Goal: Information Seeking & Learning: Learn about a topic

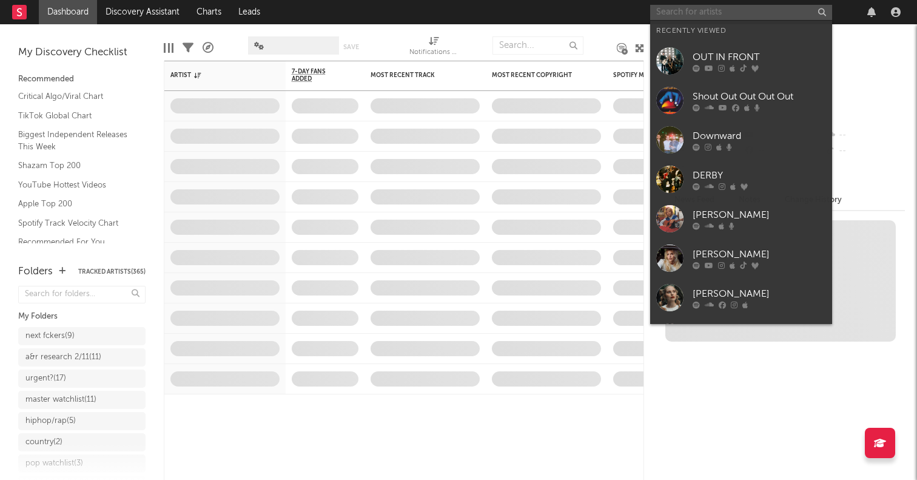
click at [692, 11] on input "text" at bounding box center [741, 12] width 182 height 15
paste input "[URL][DOMAIN_NAME]"
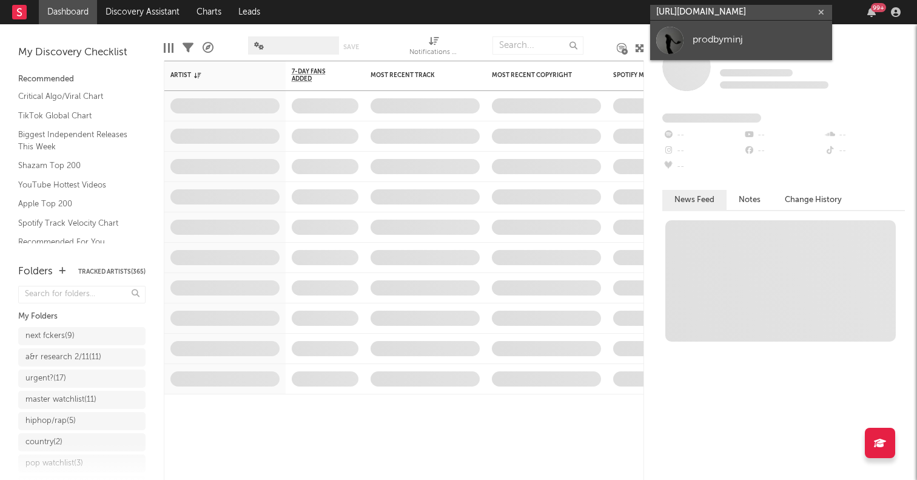
type input "[URL][DOMAIN_NAME]"
click at [674, 43] on div at bounding box center [669, 40] width 27 height 27
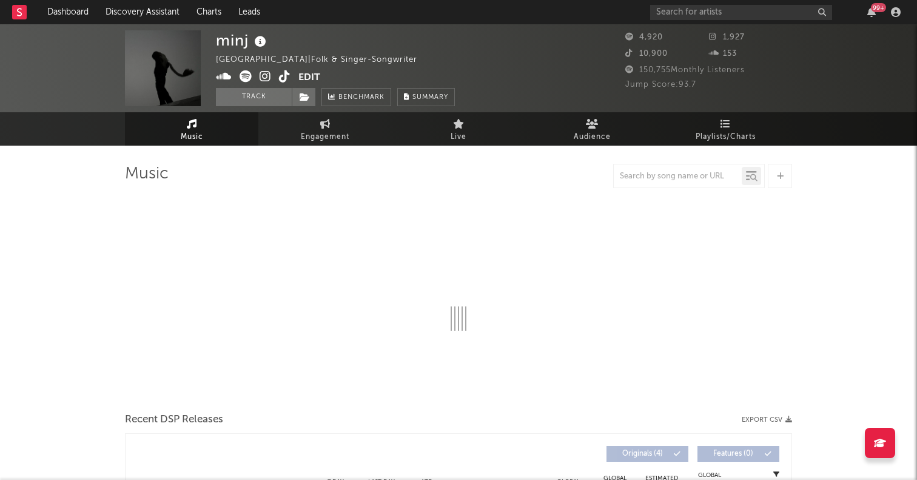
select select "1w"
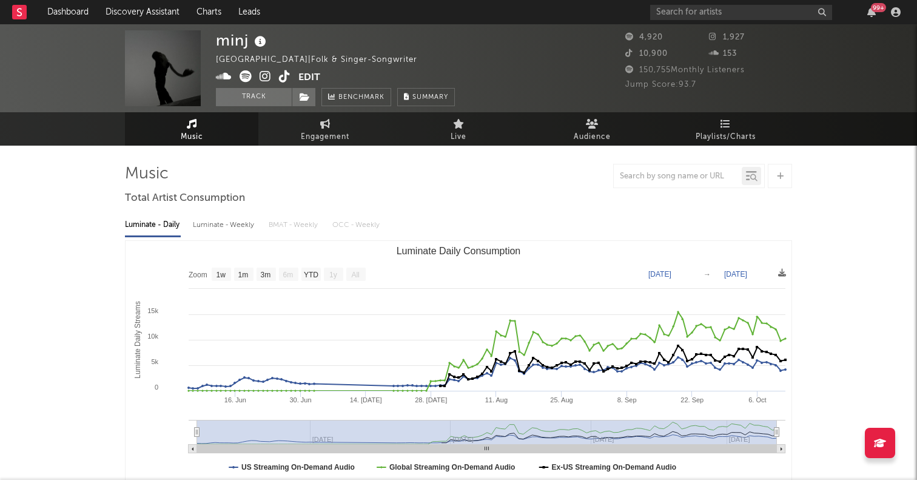
click at [354, 276] on text "All" at bounding box center [355, 274] width 8 height 8
click at [739, 13] on input "text" at bounding box center [741, 12] width 182 height 15
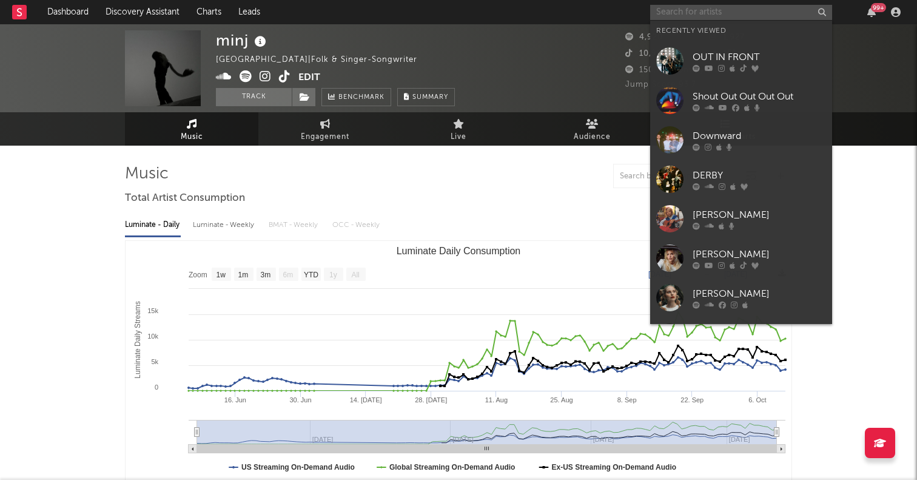
paste input "Mightbechrissii"
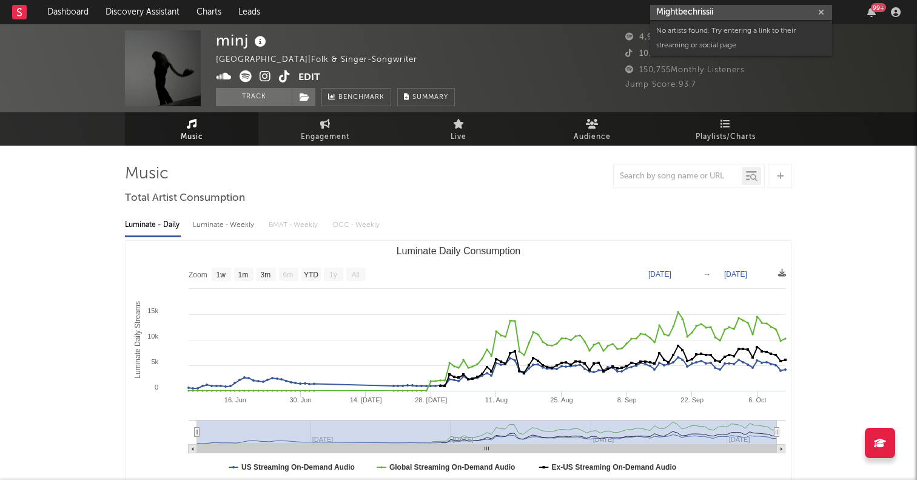
click at [719, 17] on input "Mightbechrissii" at bounding box center [741, 12] width 182 height 15
paste input "[URL][DOMAIN_NAME]"
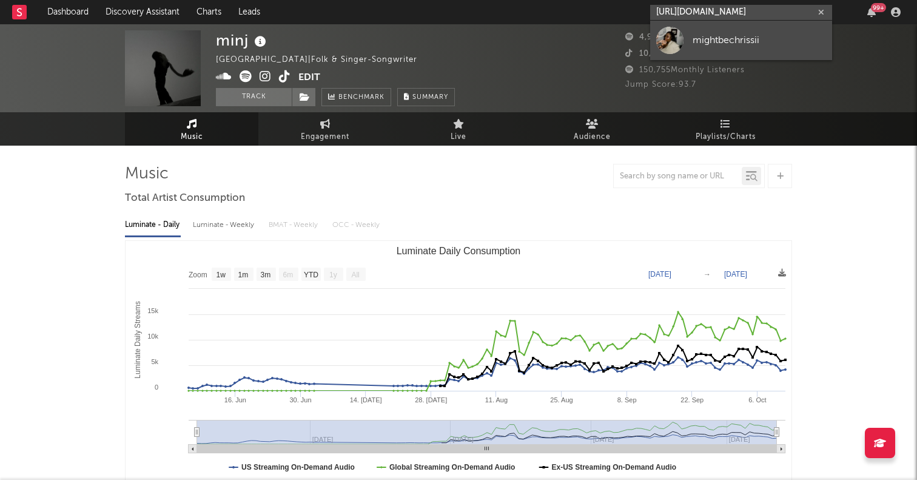
type input "[URL][DOMAIN_NAME]"
click at [678, 44] on div at bounding box center [669, 40] width 27 height 27
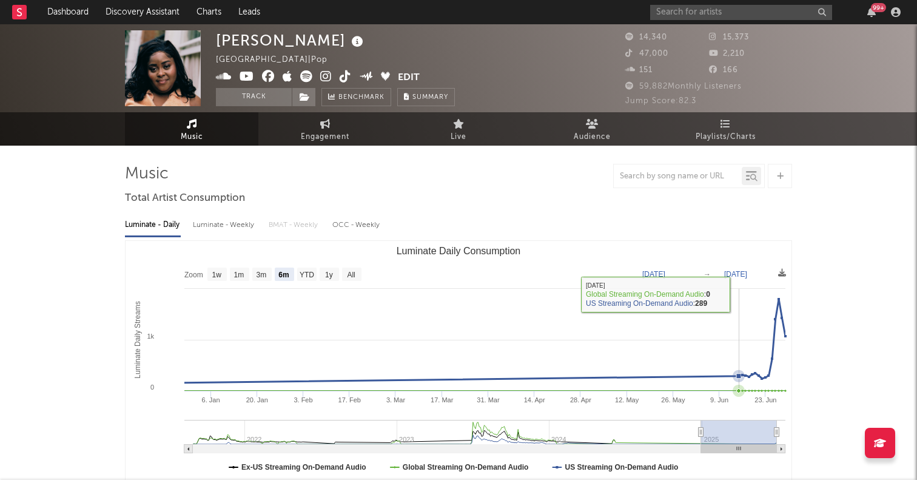
click at [352, 267] on rect "Luminate Daily Consumption" at bounding box center [459, 362] width 666 height 243
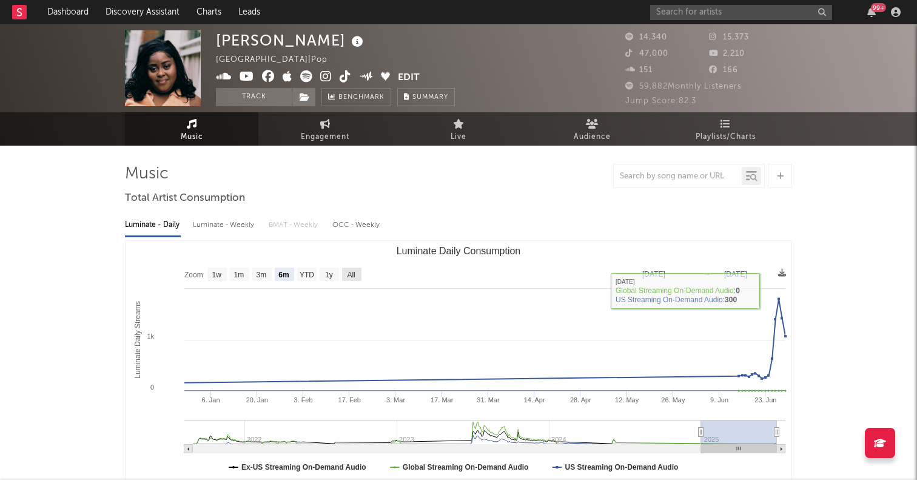
click at [354, 273] on text "All" at bounding box center [351, 274] width 8 height 8
select select "All"
type input "[DATE]"
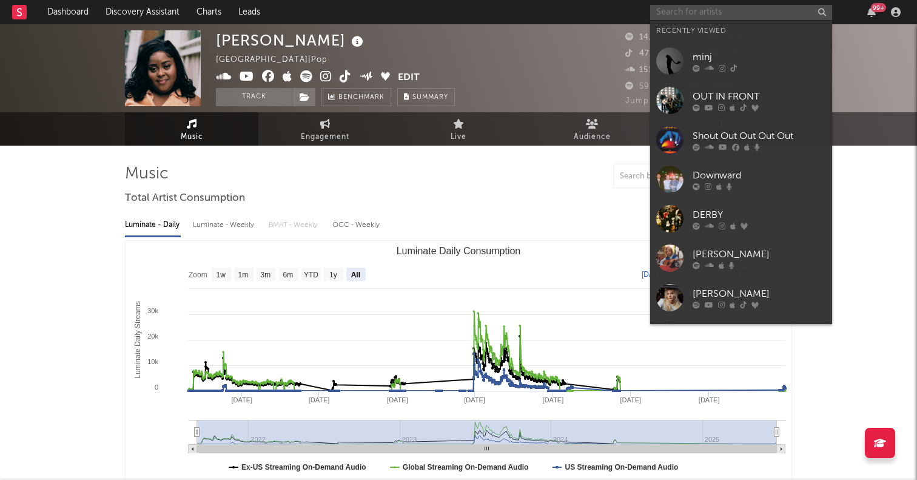
click at [712, 15] on input "text" at bounding box center [741, 12] width 182 height 15
paste input "[URL][DOMAIN_NAME]"
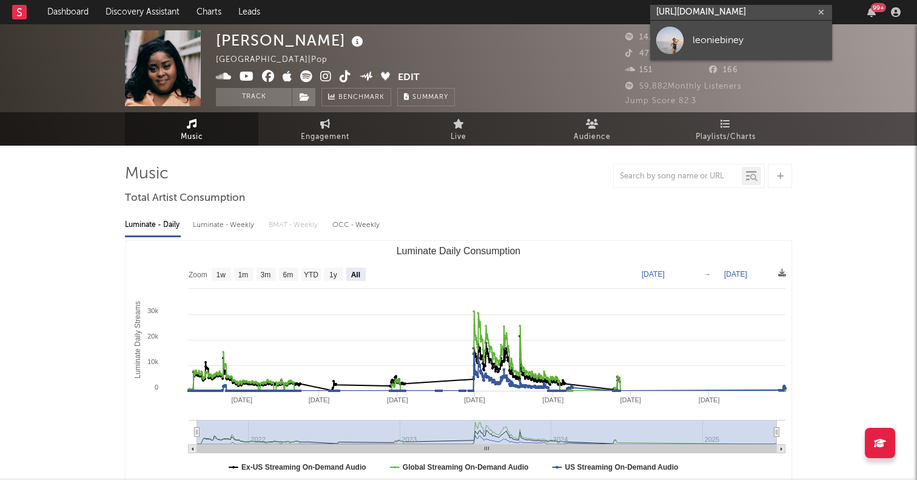
type input "[URL][DOMAIN_NAME]"
click at [663, 42] on div at bounding box center [669, 40] width 27 height 27
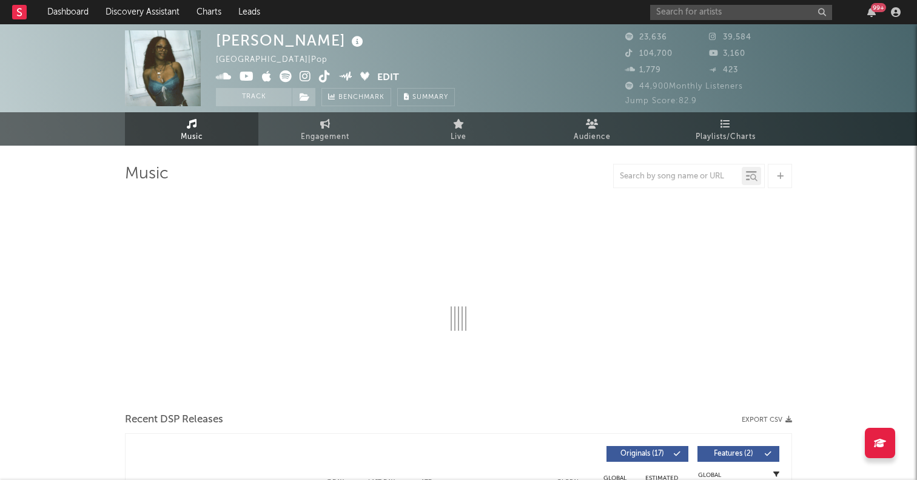
select select "6m"
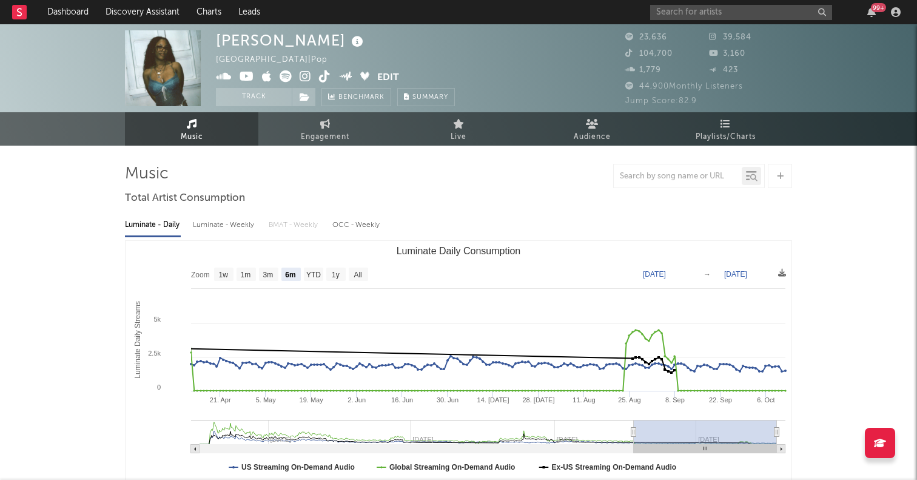
click at [309, 132] on span "Engagement" at bounding box center [325, 137] width 49 height 15
select select "1w"
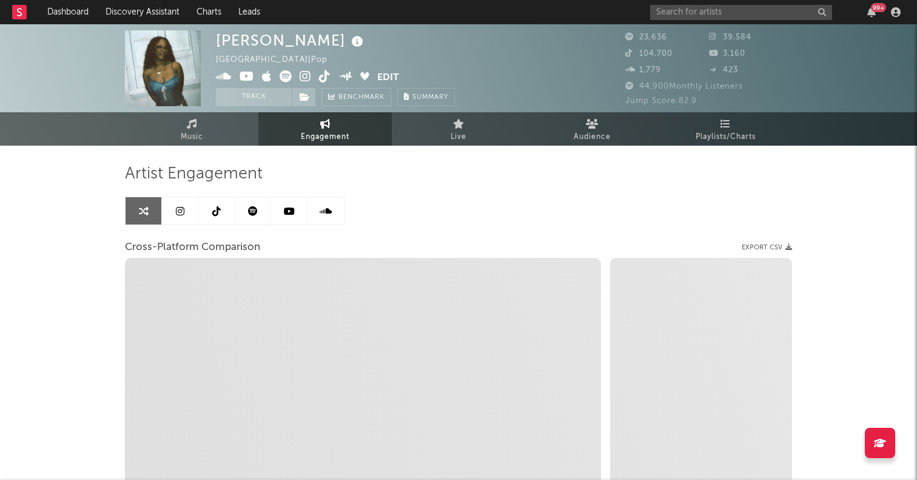
click at [223, 193] on div "Artist Engagement Cross-Platform Comparison Export CSV Zoom 1w 1m 3m 6m YTD 1y …" at bounding box center [458, 370] width 667 height 412
click at [220, 204] on link at bounding box center [216, 210] width 36 height 27
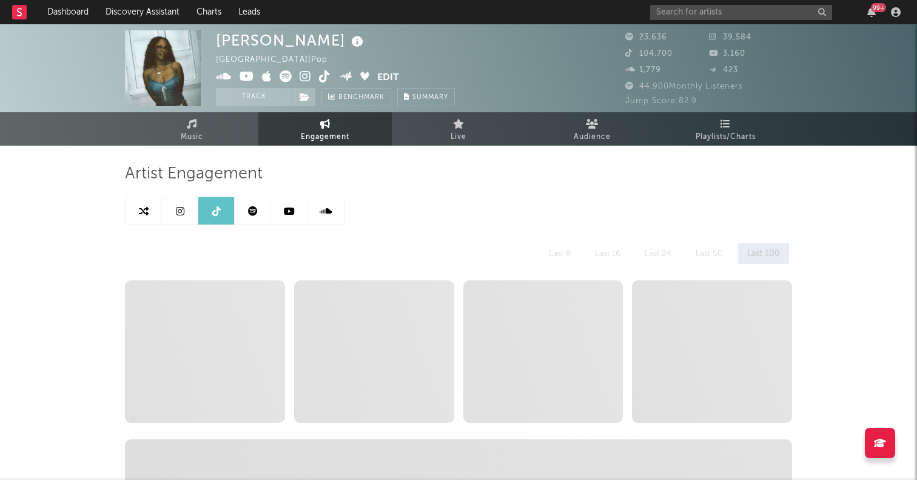
select select "6m"
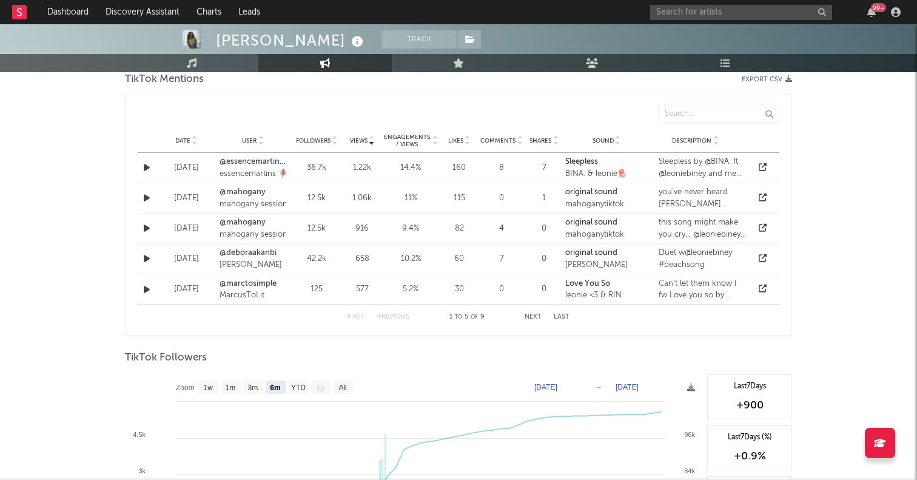
scroll to position [1202, 0]
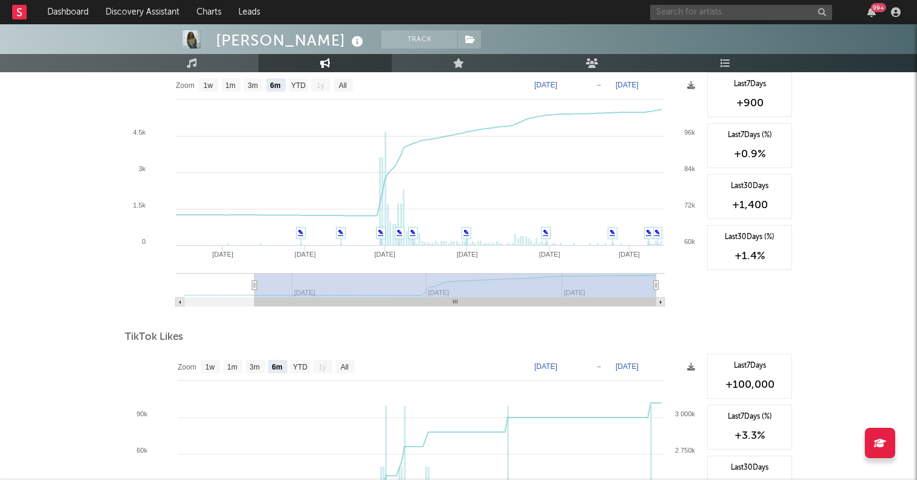
click at [698, 10] on input "text" at bounding box center [741, 12] width 182 height 15
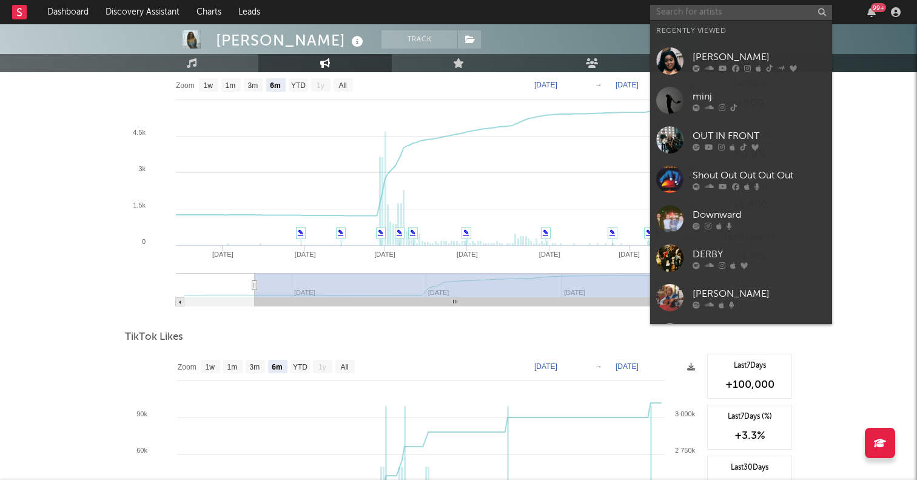
paste input "[URL][DOMAIN_NAME]"
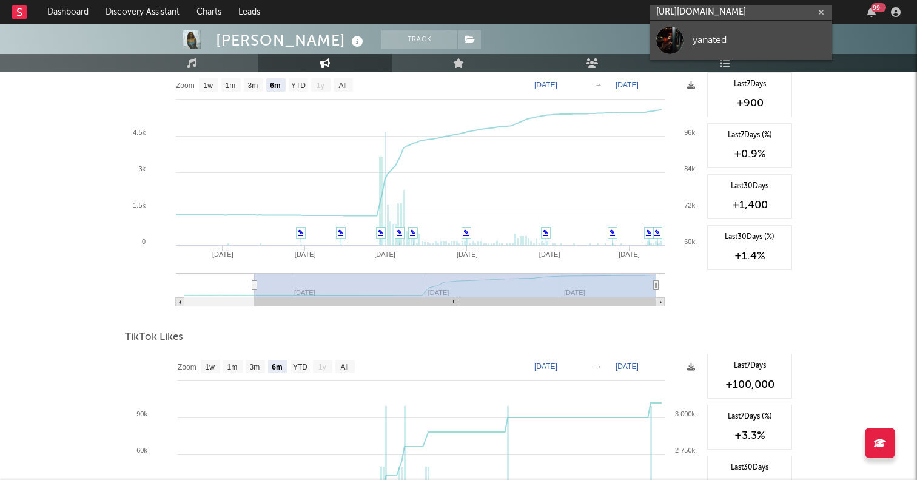
type input "[URL][DOMAIN_NAME]"
click at [671, 47] on div at bounding box center [669, 40] width 27 height 27
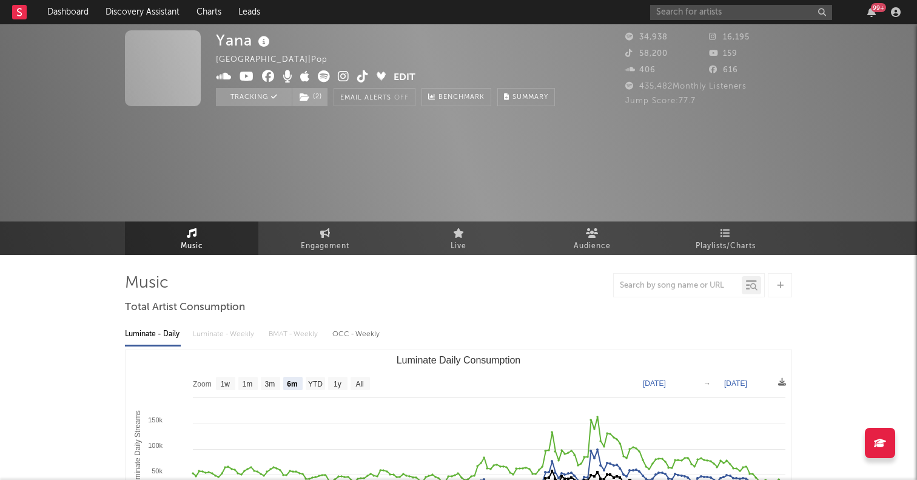
select select "6m"
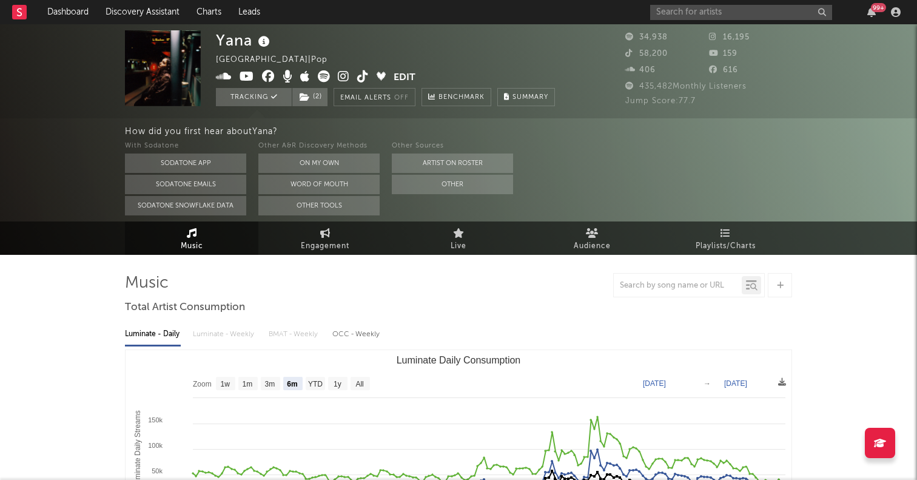
click at [680, 20] on div "99 +" at bounding box center [777, 12] width 255 height 24
click at [683, 16] on input "text" at bounding box center [741, 12] width 182 height 15
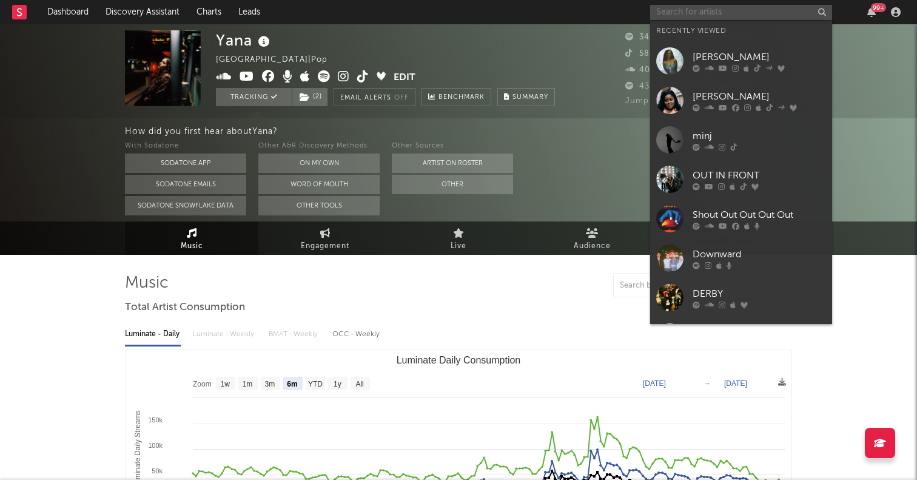
paste input "[URL][DOMAIN_NAME]"
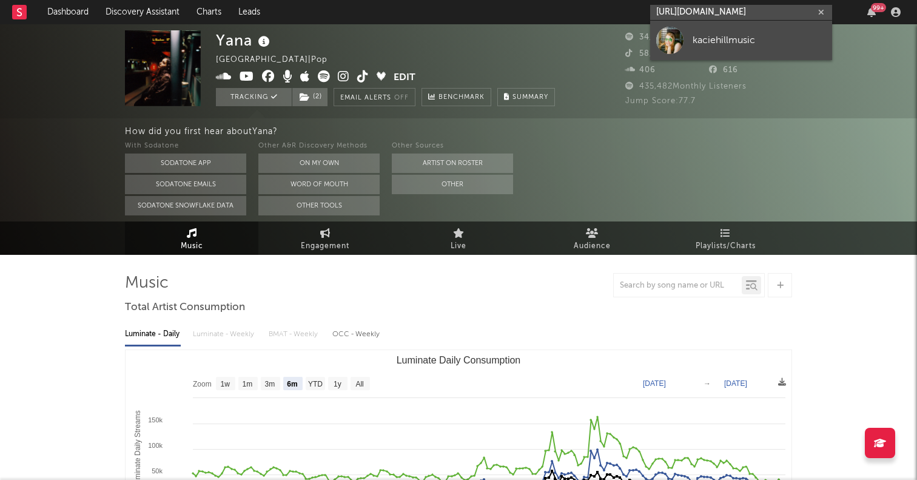
type input "[URL][DOMAIN_NAME]"
click at [665, 41] on div at bounding box center [669, 40] width 27 height 27
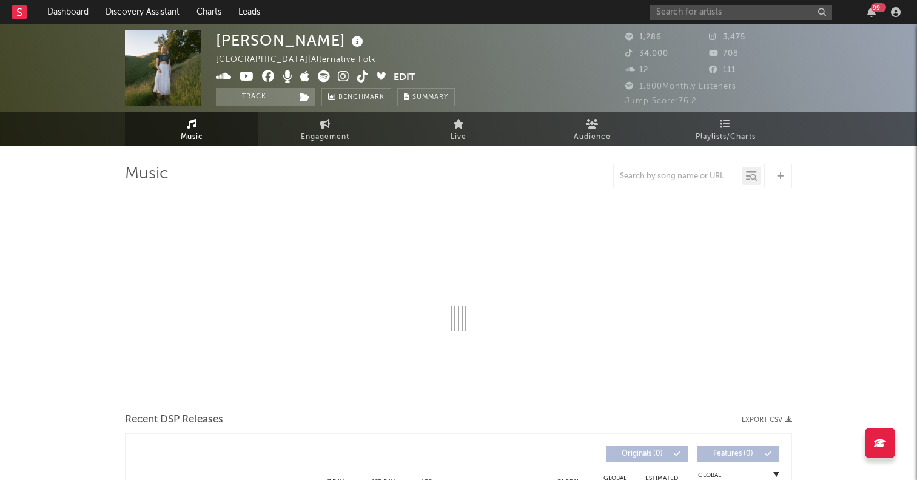
select select "6m"
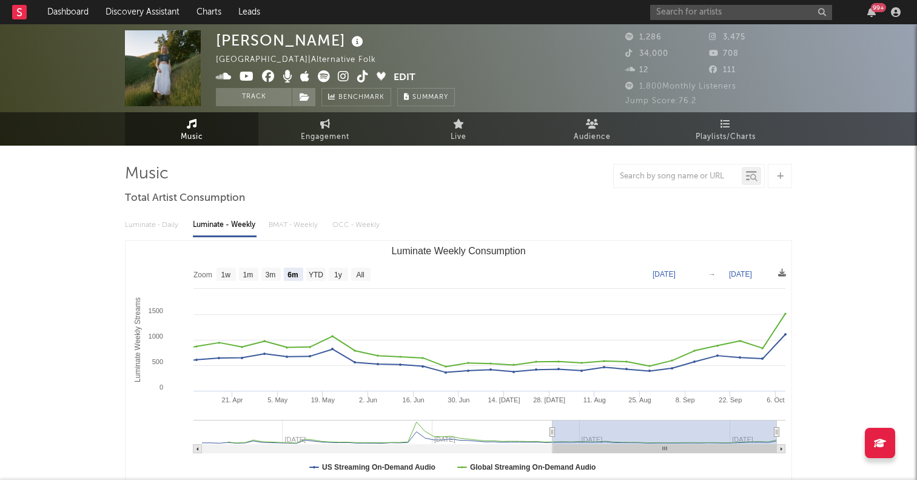
click at [327, 125] on icon at bounding box center [325, 124] width 10 height 10
select select "1w"
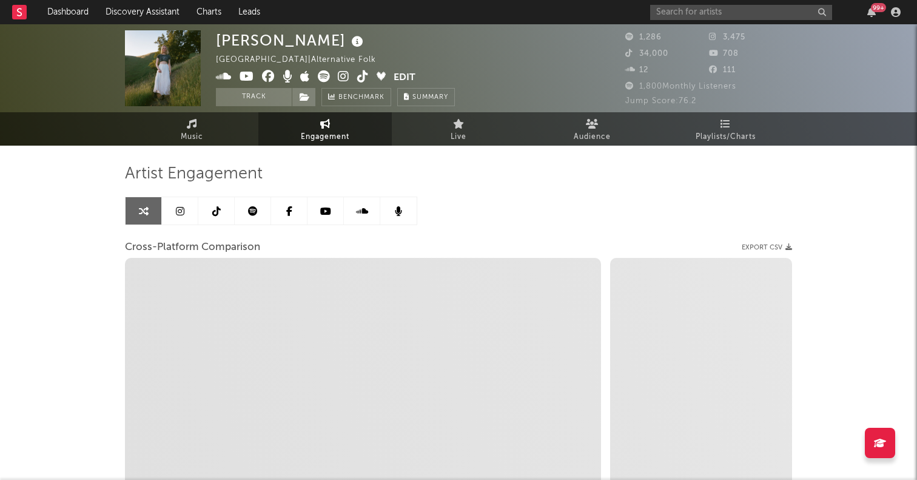
click at [213, 206] on icon at bounding box center [216, 211] width 8 height 10
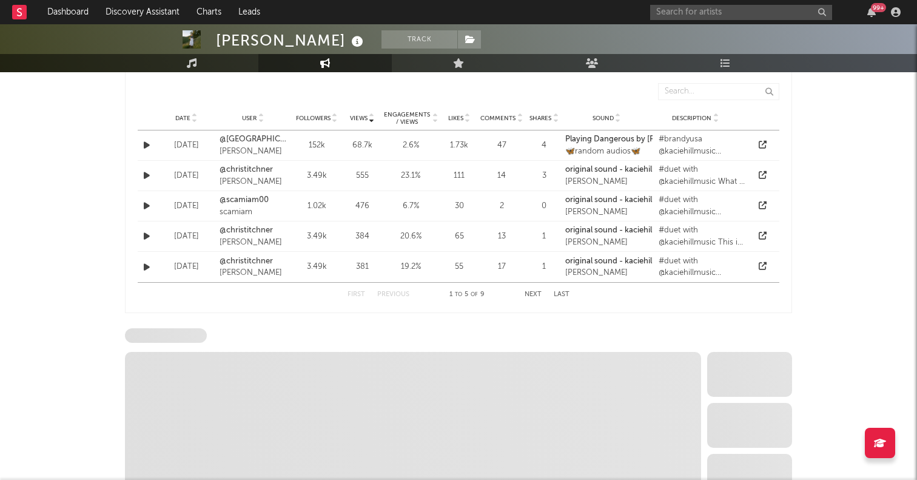
select select "6m"
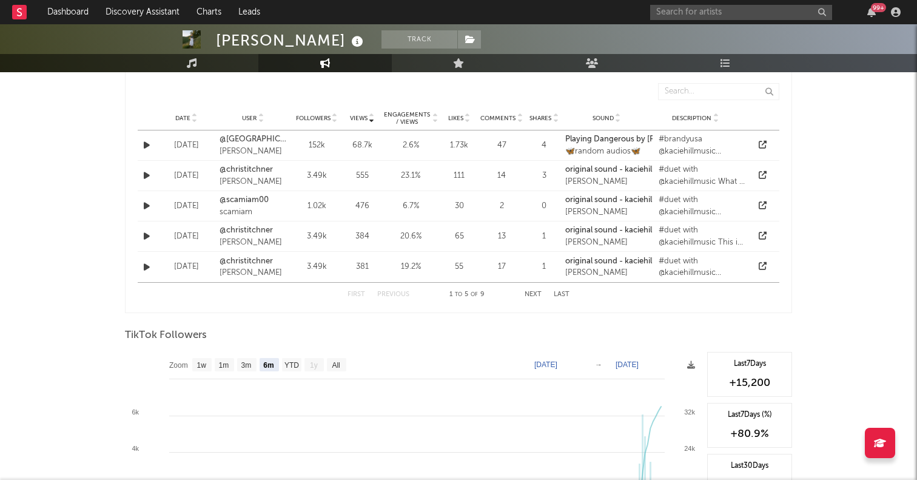
scroll to position [959, 0]
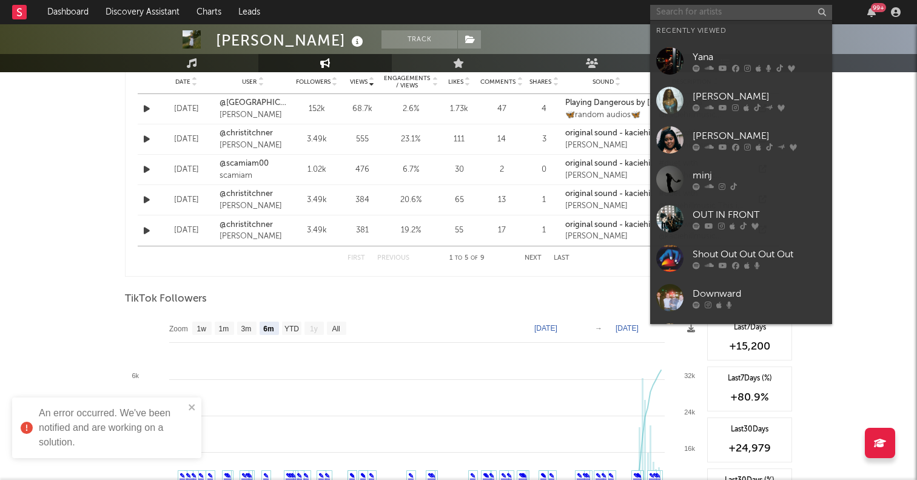
click at [722, 8] on input "text" at bounding box center [741, 12] width 182 height 15
paste input "[URL][DOMAIN_NAME][DOMAIN_NAME][PERSON_NAME][PERSON_NAME]"
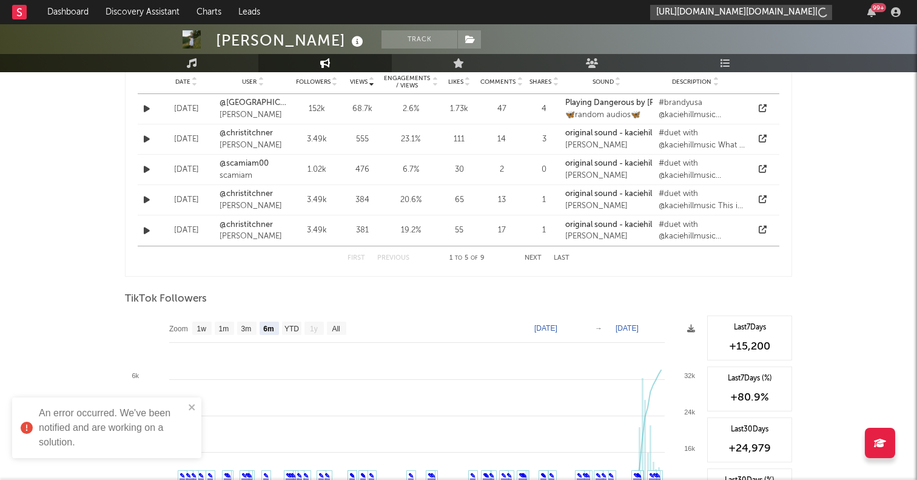
scroll to position [0, 47]
type input "[URL][DOMAIN_NAME][DOMAIN_NAME][PERSON_NAME][PERSON_NAME]"
click at [670, 41] on div at bounding box center [458, 11] width 917 height 121
click at [678, 15] on input "[URL][DOMAIN_NAME][DOMAIN_NAME][PERSON_NAME][PERSON_NAME]" at bounding box center [741, 12] width 182 height 15
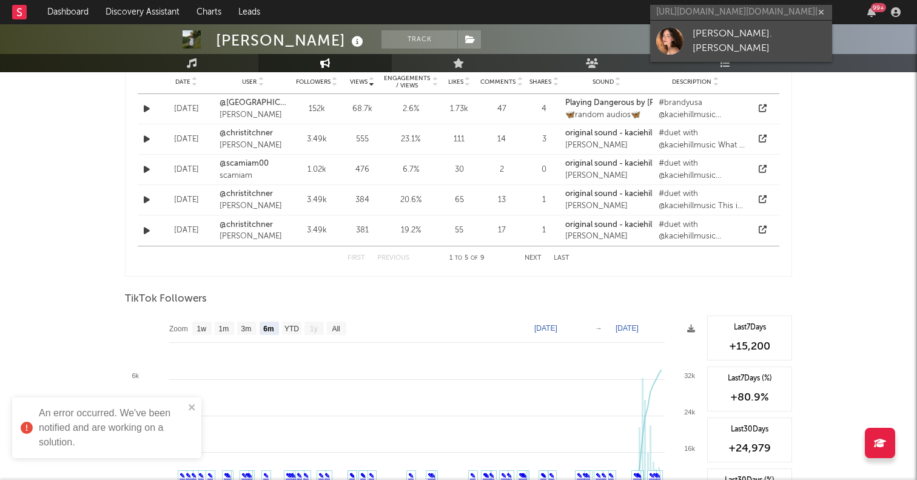
click at [670, 51] on div at bounding box center [669, 40] width 27 height 27
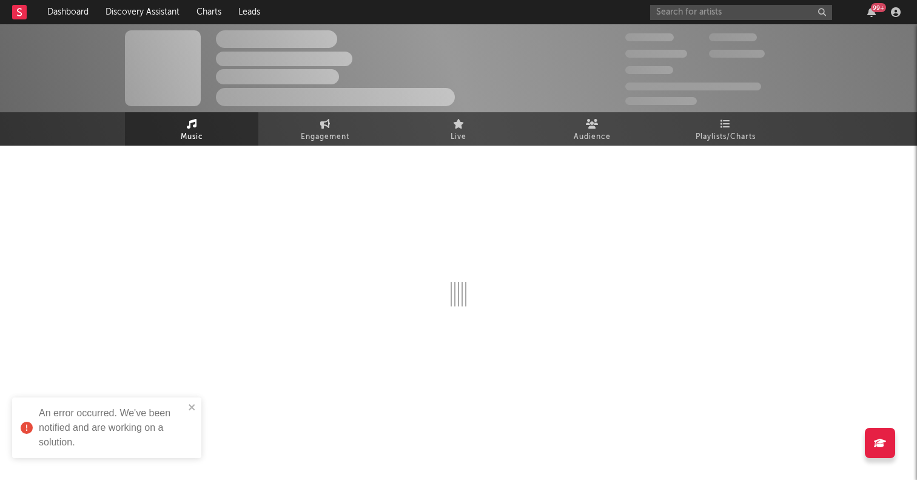
select select "1w"
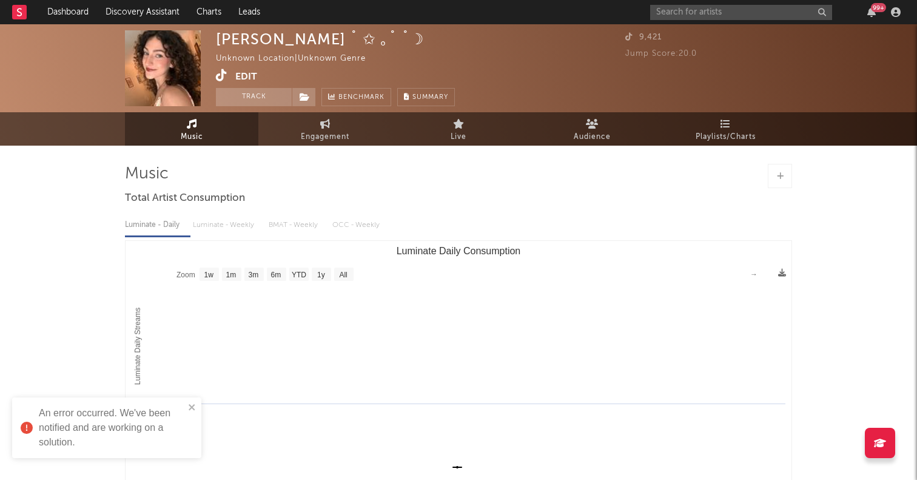
click at [90, 243] on div "[PERSON_NAME] ˚ ✩ ｡˚ ˚☽ Unknown Location | Unknown Genre Edit Track Benchmark S…" at bounding box center [458, 308] width 917 height 569
click at [675, 13] on input "text" at bounding box center [741, 12] width 182 height 15
paste input "[URL][DOMAIN_NAME]"
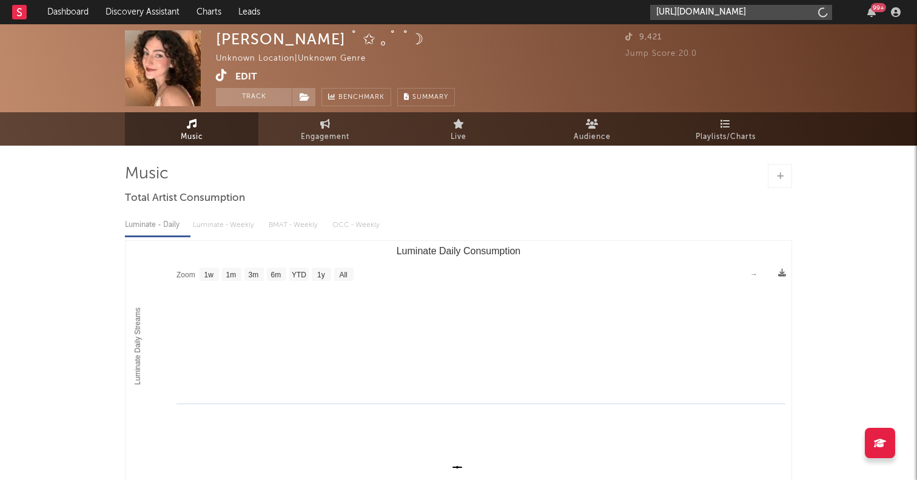
scroll to position [0, 46]
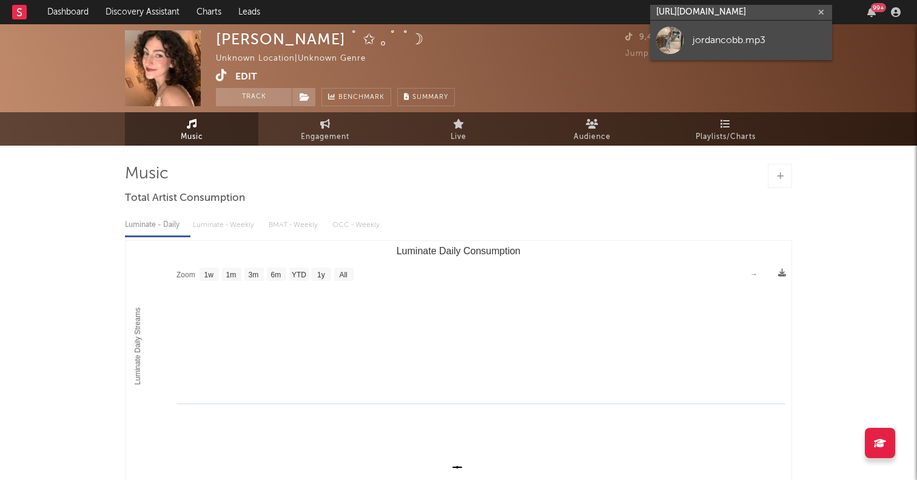
type input "[URL][DOMAIN_NAME]"
click at [669, 27] on div at bounding box center [669, 40] width 27 height 27
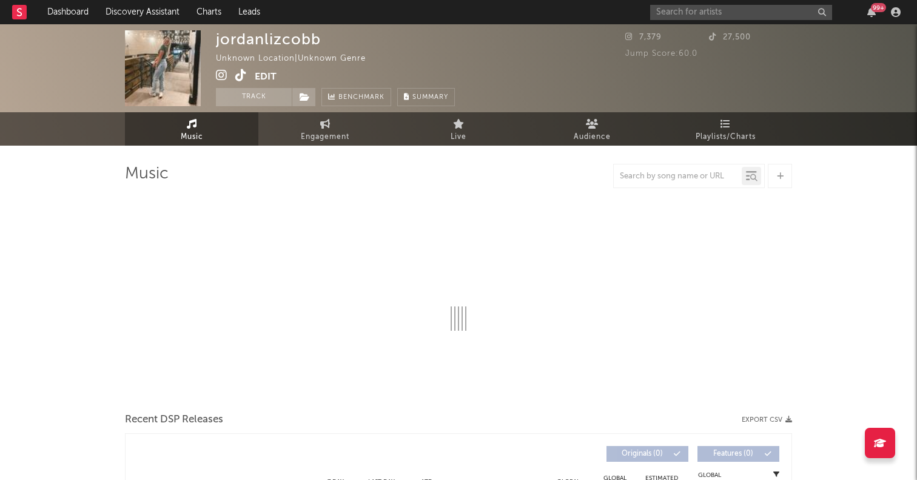
select select "1w"
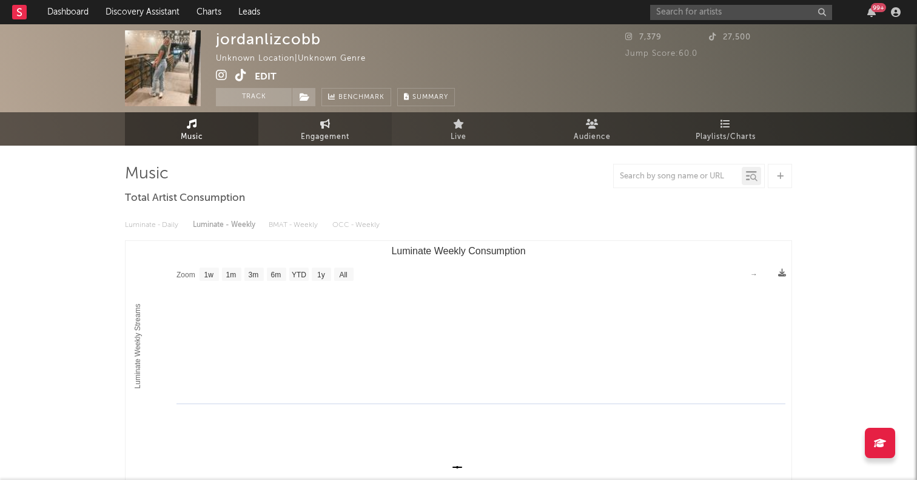
click at [327, 130] on span "Engagement" at bounding box center [325, 137] width 49 height 15
select select "1w"
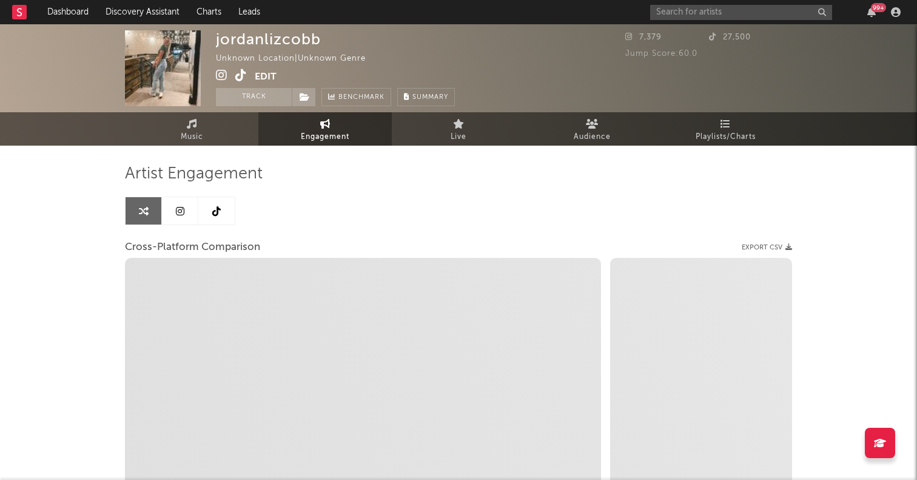
click at [221, 210] on link at bounding box center [216, 210] width 36 height 27
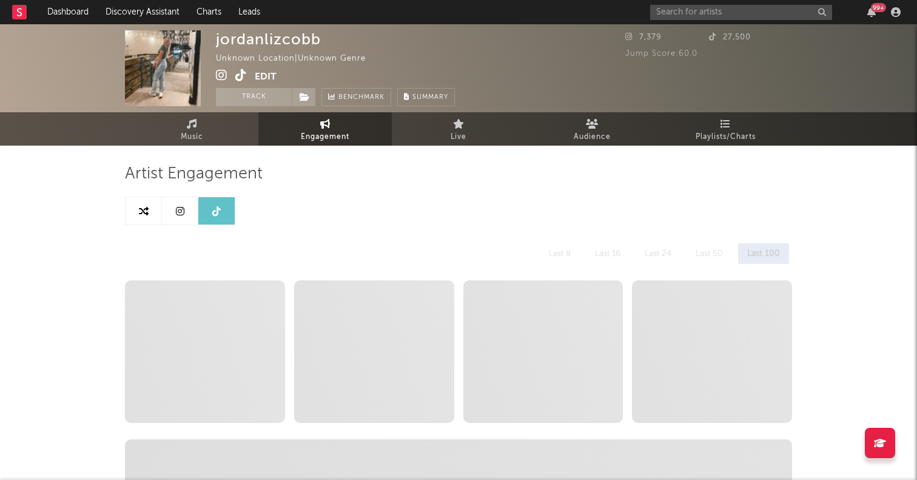
select select "6m"
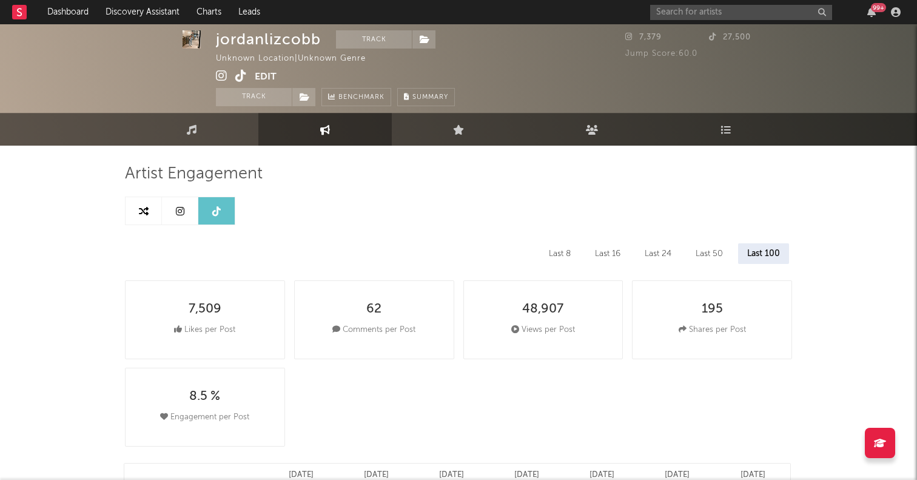
scroll to position [660, 0]
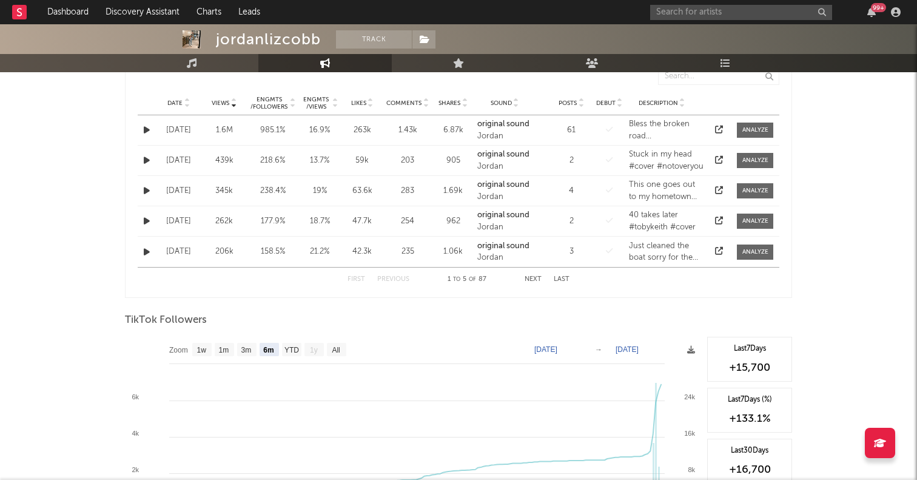
click at [729, 1] on div "99 +" at bounding box center [777, 12] width 255 height 24
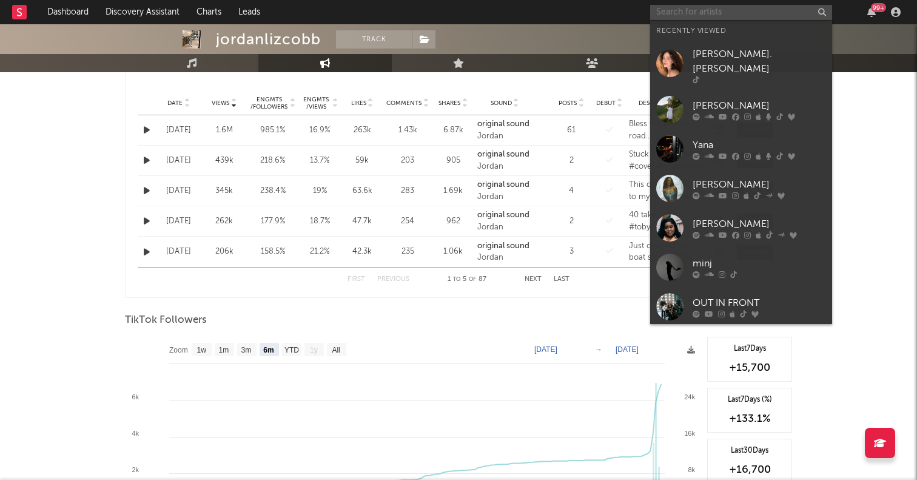
click at [718, 13] on input "text" at bounding box center [741, 12] width 182 height 15
paste input "[URL][DOMAIN_NAME][DOMAIN_NAME]"
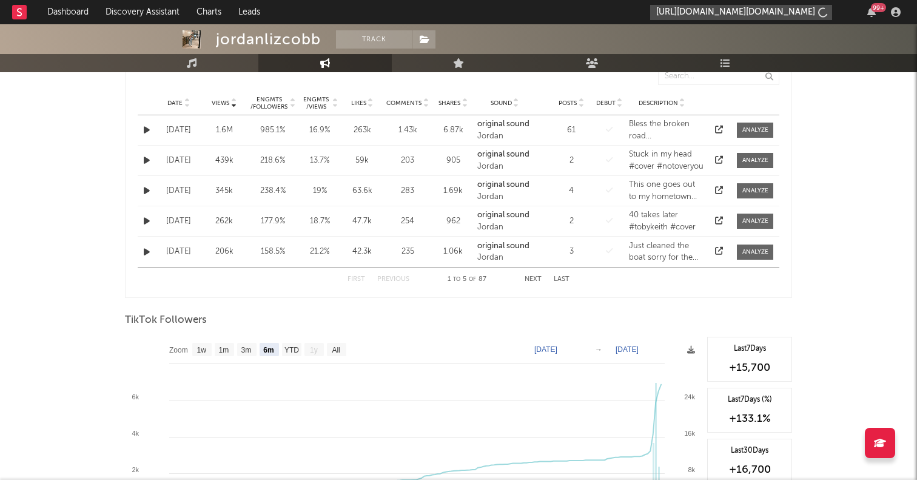
scroll to position [0, 39]
type input "[URL][DOMAIN_NAME][DOMAIN_NAME]"
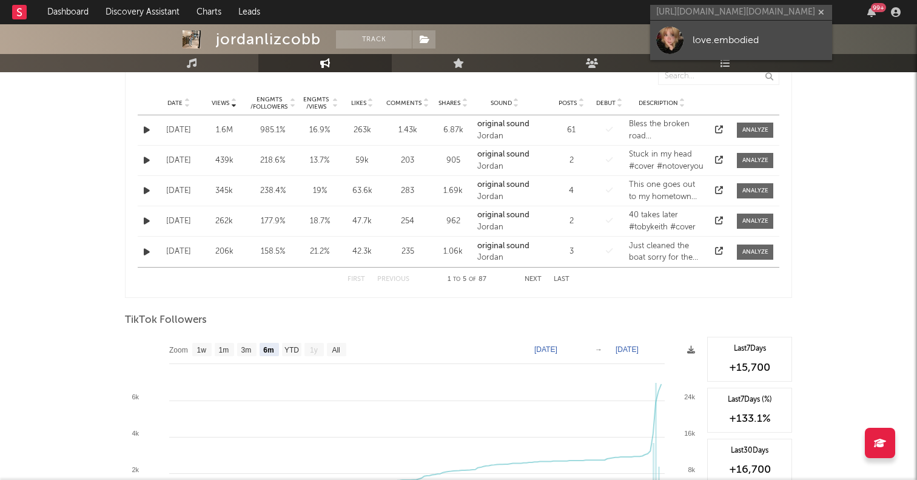
scroll to position [0, 0]
click at [667, 56] on link "love.embodied" at bounding box center [741, 40] width 182 height 39
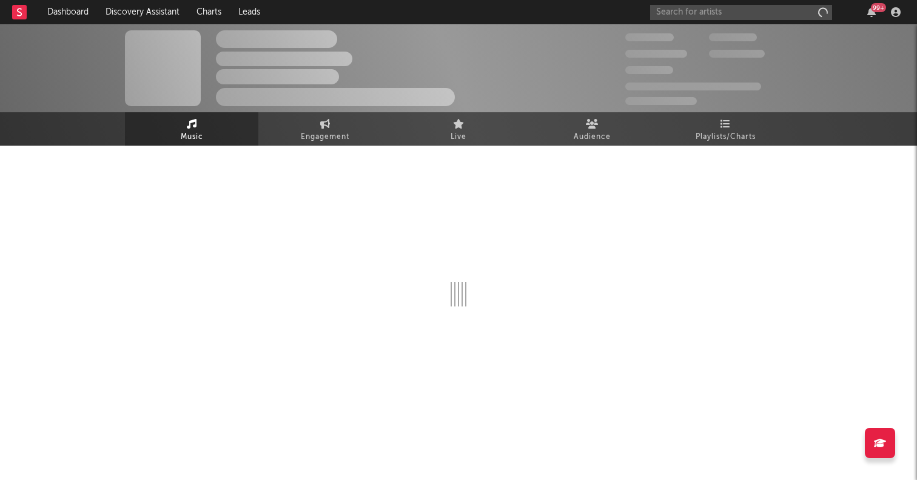
select select "1w"
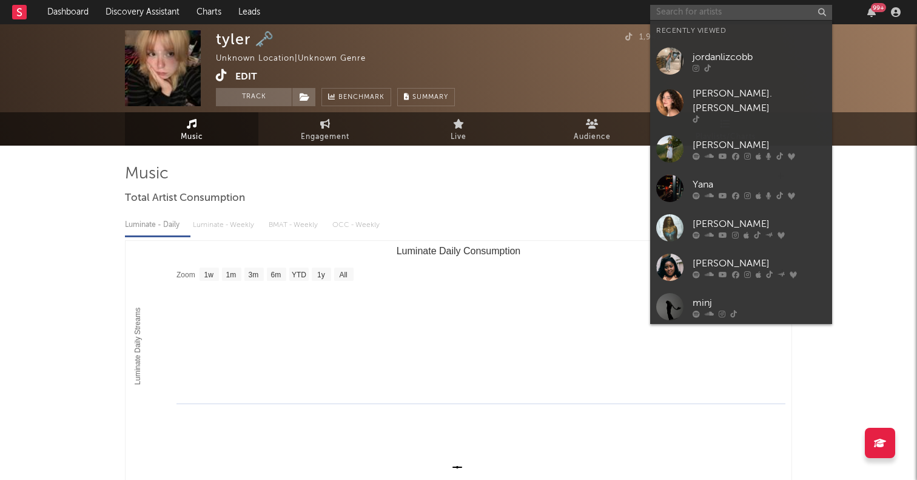
click at [695, 10] on input "text" at bounding box center [741, 12] width 182 height 15
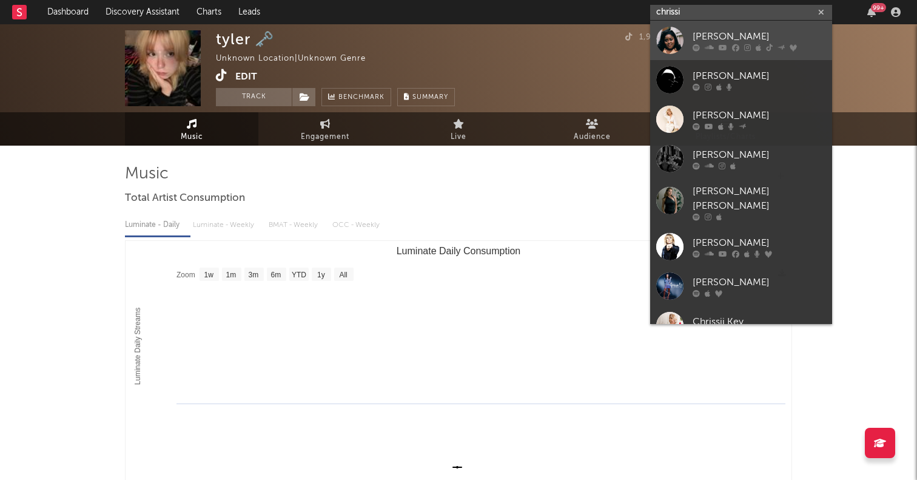
type input "chrissi"
click at [676, 41] on div at bounding box center [669, 40] width 27 height 27
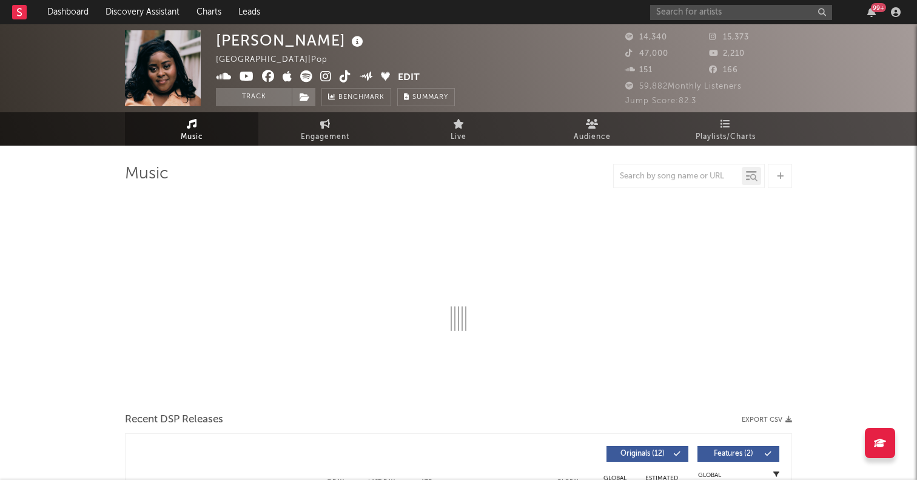
select select "6m"
